Goal: Browse casually

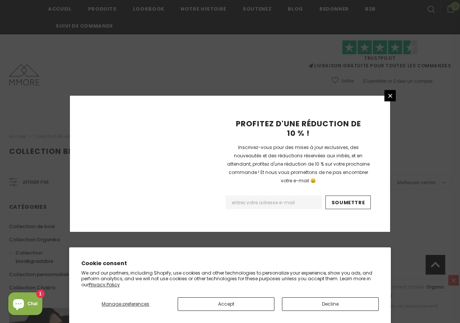
scroll to position [486, 0]
